Goal: Find specific page/section: Find specific page/section

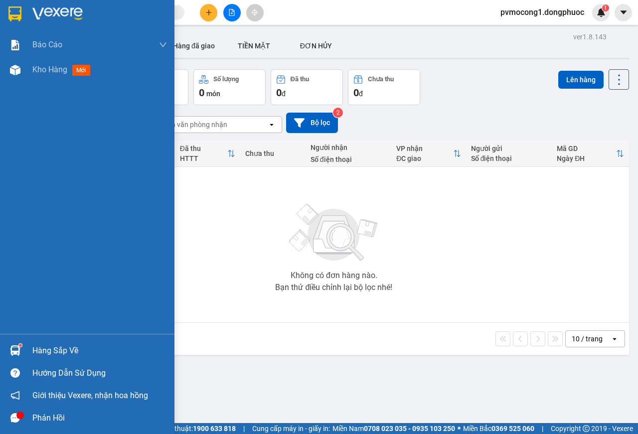
click at [46, 342] on div "Hàng sắp về" at bounding box center [87, 351] width 174 height 22
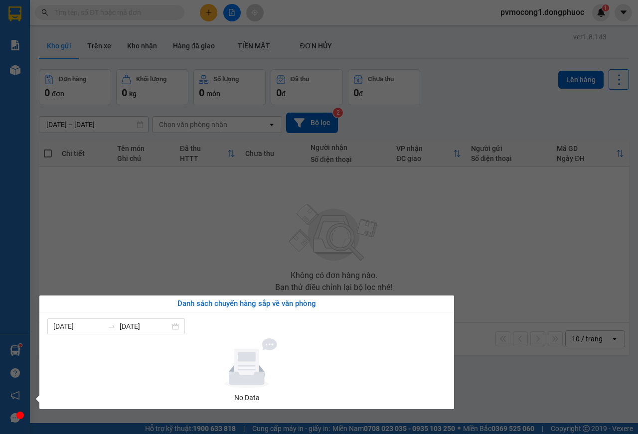
drag, startPoint x: 276, startPoint y: 209, endPoint x: 279, endPoint y: 215, distance: 6.0
click at [276, 208] on section "Kết quả tìm kiếm ( 0 ) Bộ lọc No Data pvmocong1.dongphuoc 1 Báo cáo Mẫu 1: Báo …" at bounding box center [319, 217] width 638 height 434
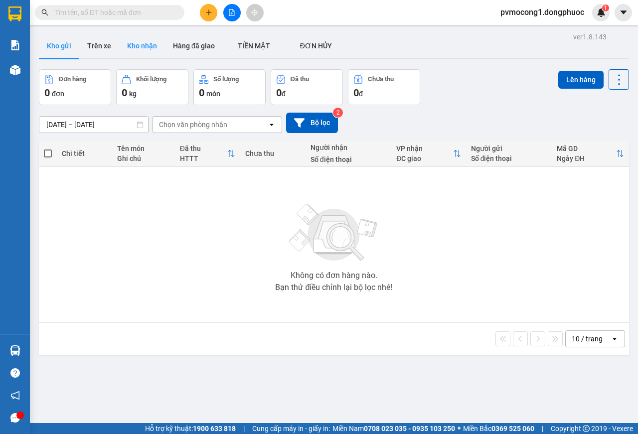
click at [148, 43] on button "Kho nhận" at bounding box center [142, 46] width 46 height 24
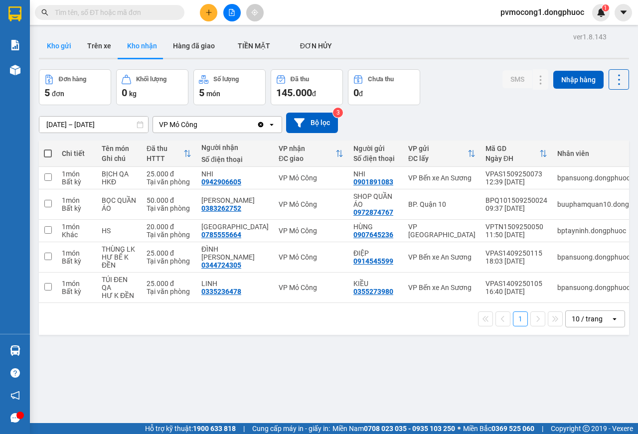
click at [61, 45] on button "Kho gửi" at bounding box center [59, 46] width 40 height 24
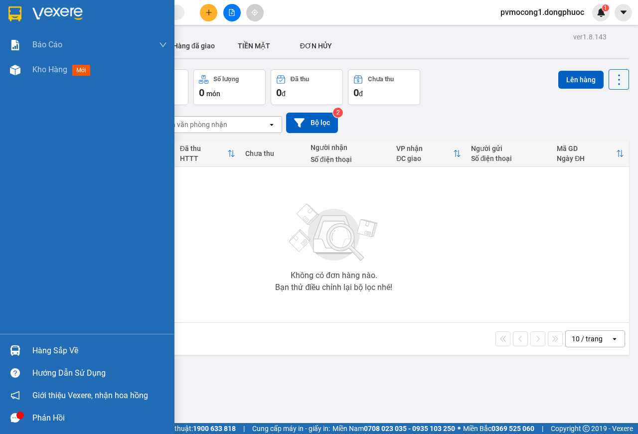
click at [59, 349] on div "Hàng sắp về" at bounding box center [99, 351] width 135 height 15
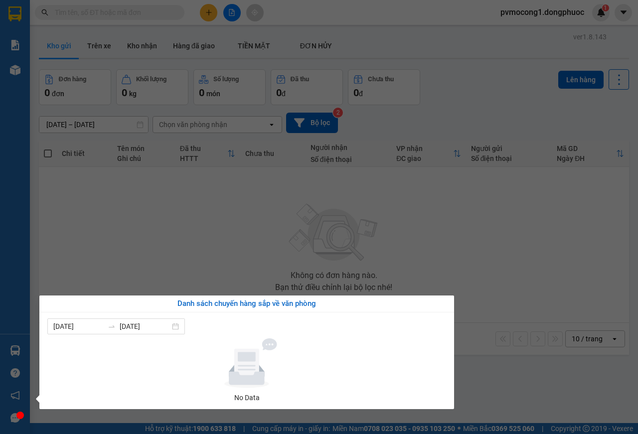
click at [225, 221] on section "Kết quả tìm kiếm ( 0 ) Bộ lọc No Data pvmocong1.dongphuoc 1 Báo cáo Mẫu 1: Báo …" at bounding box center [319, 217] width 638 height 434
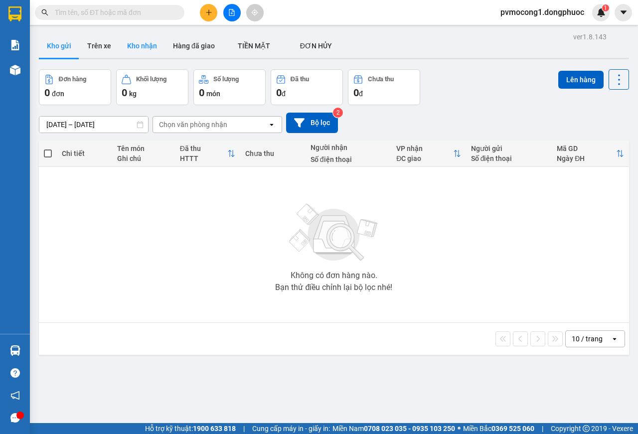
click at [150, 41] on button "Kho nhận" at bounding box center [142, 46] width 46 height 24
